Goal: Task Accomplishment & Management: Manage account settings

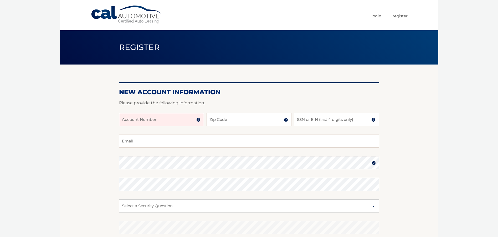
click at [139, 119] on input "Account Number" at bounding box center [161, 119] width 85 height 13
type input "44455976838"
type input "14580"
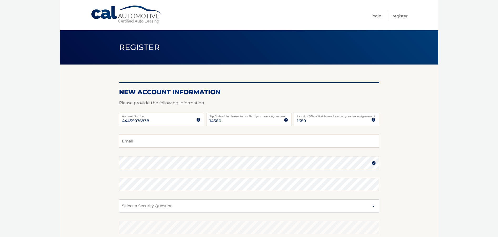
type input "1689"
type input "dmistretta@frontiernet.net"
click at [139, 204] on select "Select a Security Question What was the name of your elementary school? What is…" at bounding box center [249, 205] width 260 height 13
select select "2"
click at [119, 199] on select "Select a Security Question What was the name of your elementary school? What is…" at bounding box center [249, 205] width 260 height 13
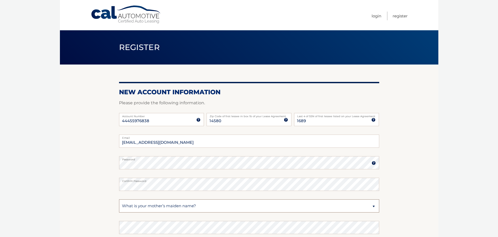
click at [142, 204] on select "Select a Security Question What was the name of your elementary school? What is…" at bounding box center [249, 205] width 260 height 13
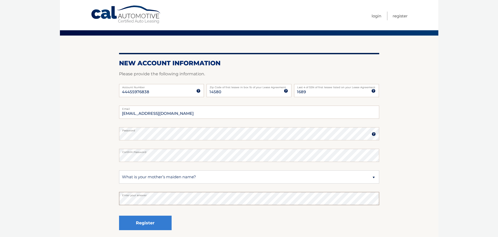
scroll to position [73, 0]
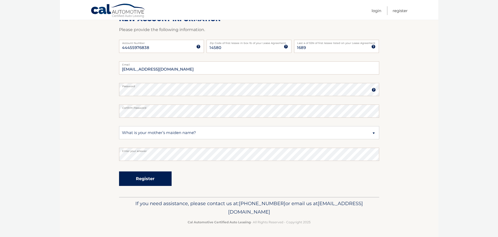
click at [142, 178] on button "Register" at bounding box center [145, 178] width 53 height 14
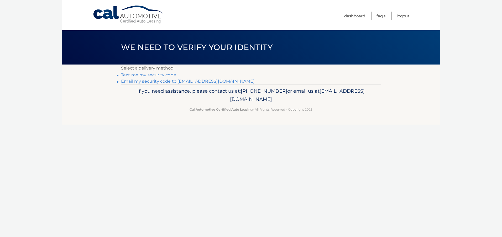
click at [133, 73] on link "Text me my security code" at bounding box center [148, 74] width 55 height 5
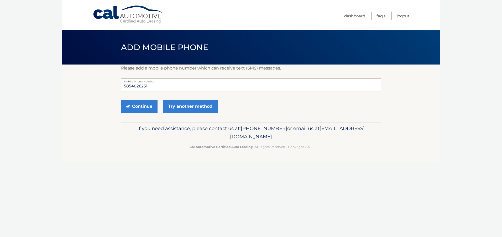
drag, startPoint x: 151, startPoint y: 87, endPoint x: 105, endPoint y: 81, distance: 45.8
click at [109, 86] on section "Please add a mobile phone number which can receive text (SMS) messages. 5854026…" at bounding box center [251, 92] width 378 height 57
type input "5852676786"
click at [133, 105] on button "Continue" at bounding box center [139, 106] width 37 height 13
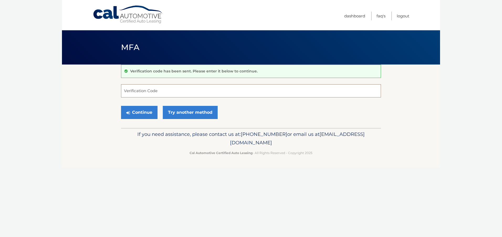
click at [159, 89] on input "Verification Code" at bounding box center [251, 90] width 260 height 13
click at [205, 91] on input "Verification Code" at bounding box center [251, 90] width 260 height 13
type input "982960"
click at [196, 111] on link "Try another method" at bounding box center [190, 112] width 55 height 13
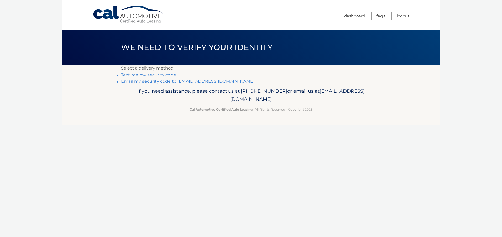
click at [143, 75] on link "Text me my security code" at bounding box center [148, 74] width 55 height 5
click at [196, 82] on link "Email my security code to [EMAIL_ADDRESS][DOMAIN_NAME]" at bounding box center [188, 81] width 134 height 5
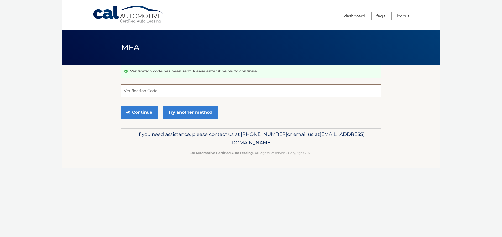
click at [135, 93] on input "Verification Code" at bounding box center [251, 90] width 260 height 13
type input "860181"
click at [137, 111] on button "Continue" at bounding box center [139, 112] width 37 height 13
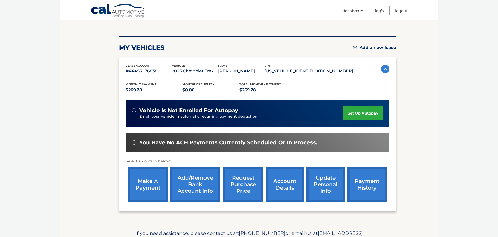
scroll to position [53, 0]
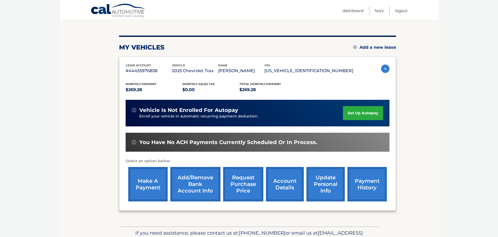
click at [147, 182] on link "make a payment" at bounding box center [147, 184] width 39 height 34
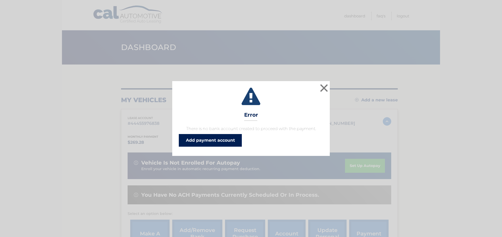
click at [227, 140] on link "Add payment account" at bounding box center [210, 140] width 63 height 13
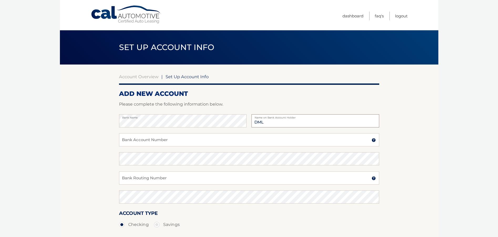
type input "DML"
click at [156, 142] on input "Bank Account Number" at bounding box center [249, 139] width 260 height 13
type input "022000046"
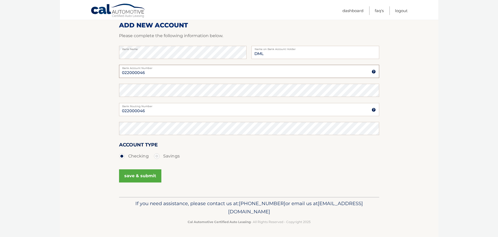
drag, startPoint x: 153, startPoint y: 73, endPoint x: 109, endPoint y: 65, distance: 45.5
click at [111, 68] on section "Account Overview | Set Up Account Info ADD NEW ACCOUNT Please complete the foll…" at bounding box center [249, 96] width 378 height 201
type input "8891490412"
click at [139, 176] on button "save & submit" at bounding box center [140, 175] width 42 height 13
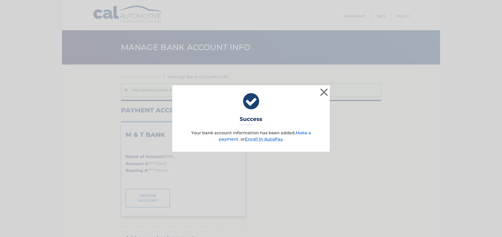
click at [305, 133] on link "Make a payment" at bounding box center [265, 135] width 93 height 11
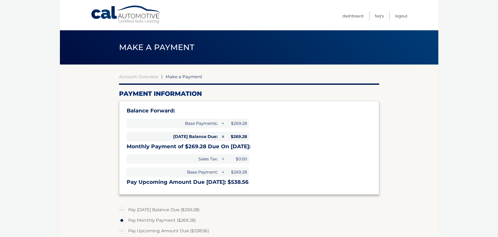
select select "OTA5Y2E4ZmItNTI2OC00MmIyLTk0NzQtOTEwNjM5NzQ5MjM3"
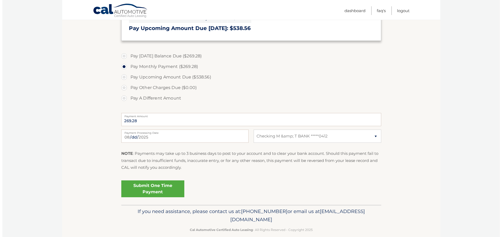
scroll to position [161, 0]
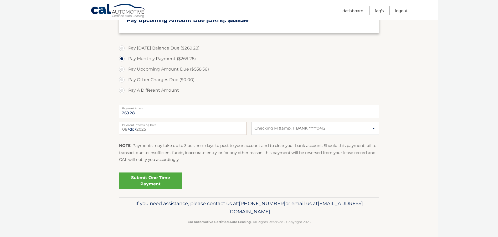
click at [147, 179] on link "Submit One Time Payment" at bounding box center [150, 180] width 63 height 17
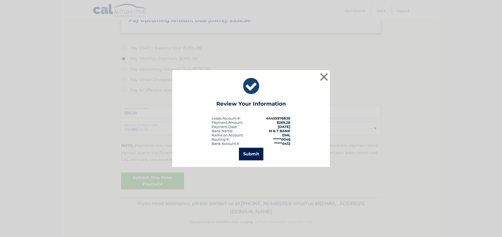
click at [254, 154] on button "Submit" at bounding box center [251, 153] width 24 height 13
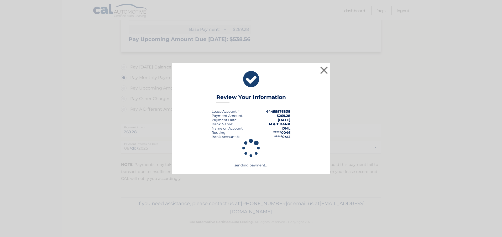
scroll to position [142, 0]
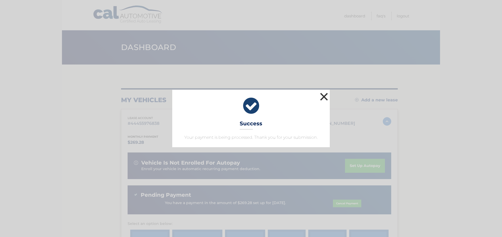
drag, startPoint x: 321, startPoint y: 97, endPoint x: 383, endPoint y: 39, distance: 84.9
click at [322, 97] on button "×" at bounding box center [324, 96] width 11 height 11
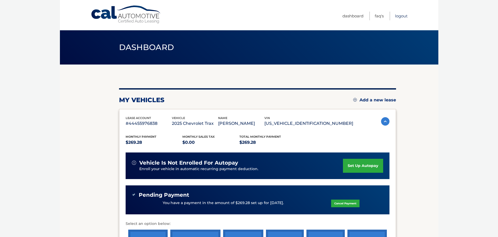
click at [400, 18] on link "Logout" at bounding box center [401, 16] width 13 height 9
